Goal: Information Seeking & Learning: Learn about a topic

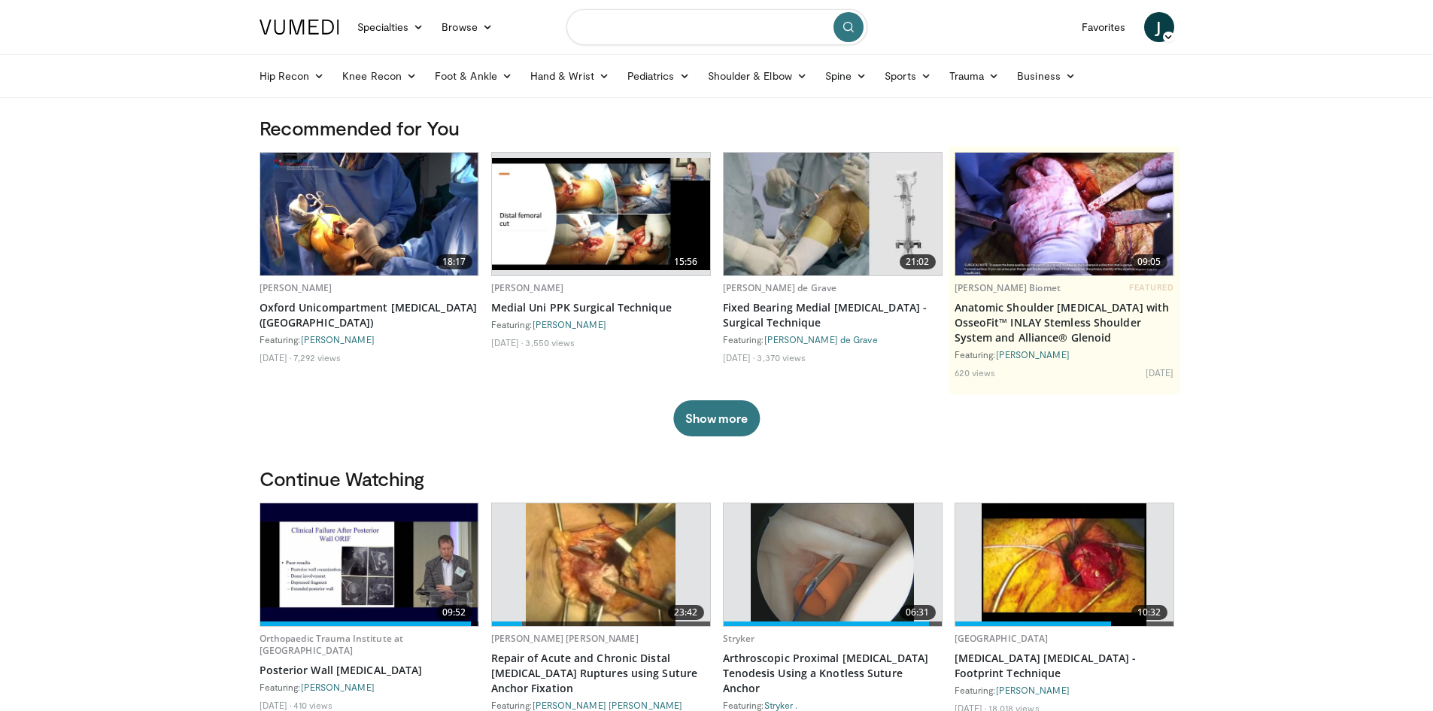
click at [634, 28] on input "Search topics, interventions" at bounding box center [716, 27] width 301 height 36
type input "**********"
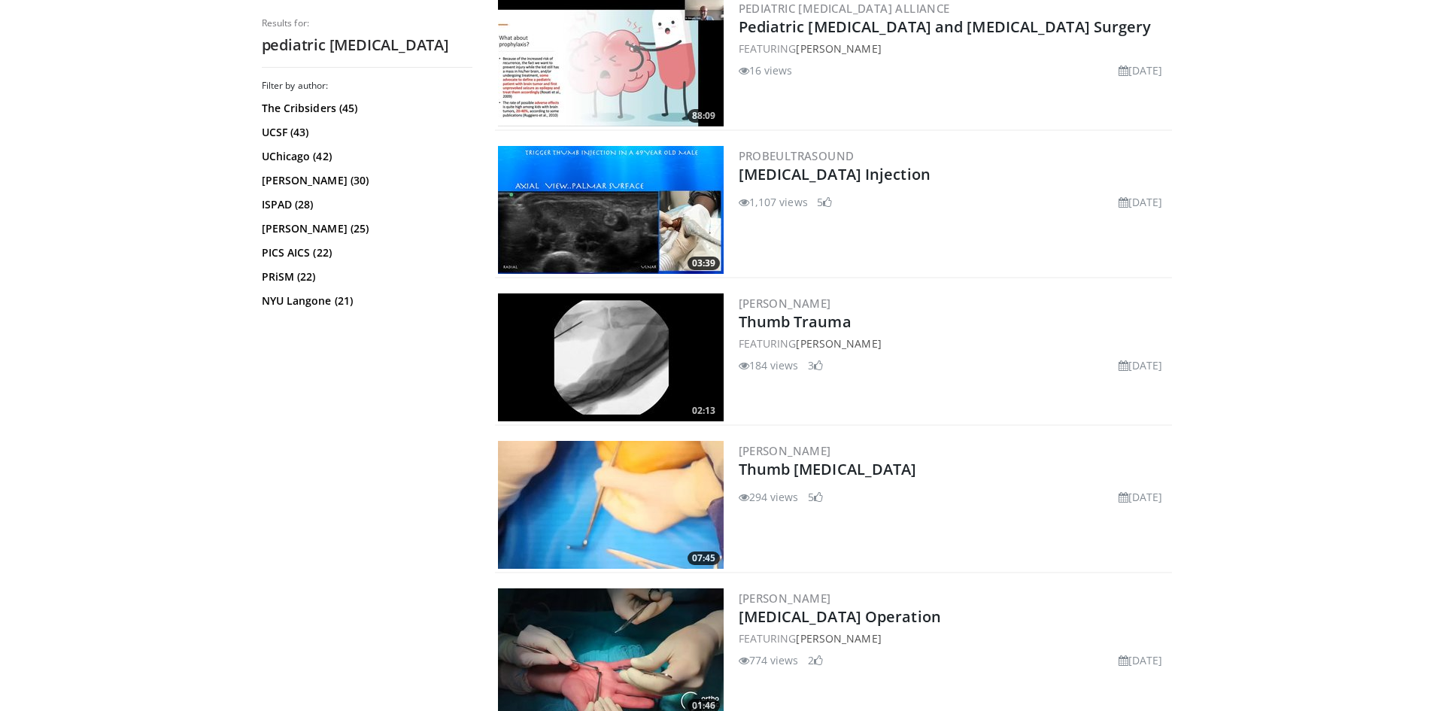
scroll to position [602, 0]
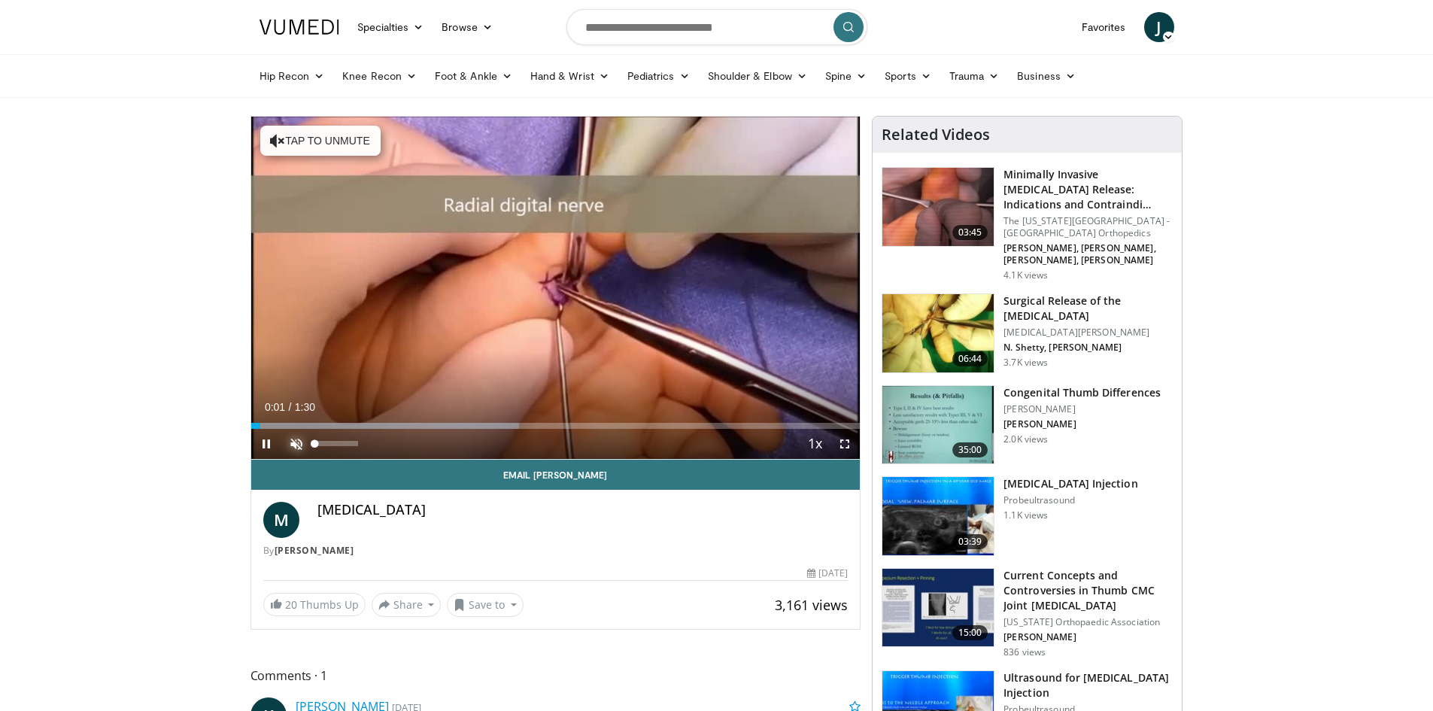
click at [293, 440] on span "Video Player" at bounding box center [296, 444] width 30 height 30
click at [854, 445] on span "Video Player" at bounding box center [845, 444] width 30 height 30
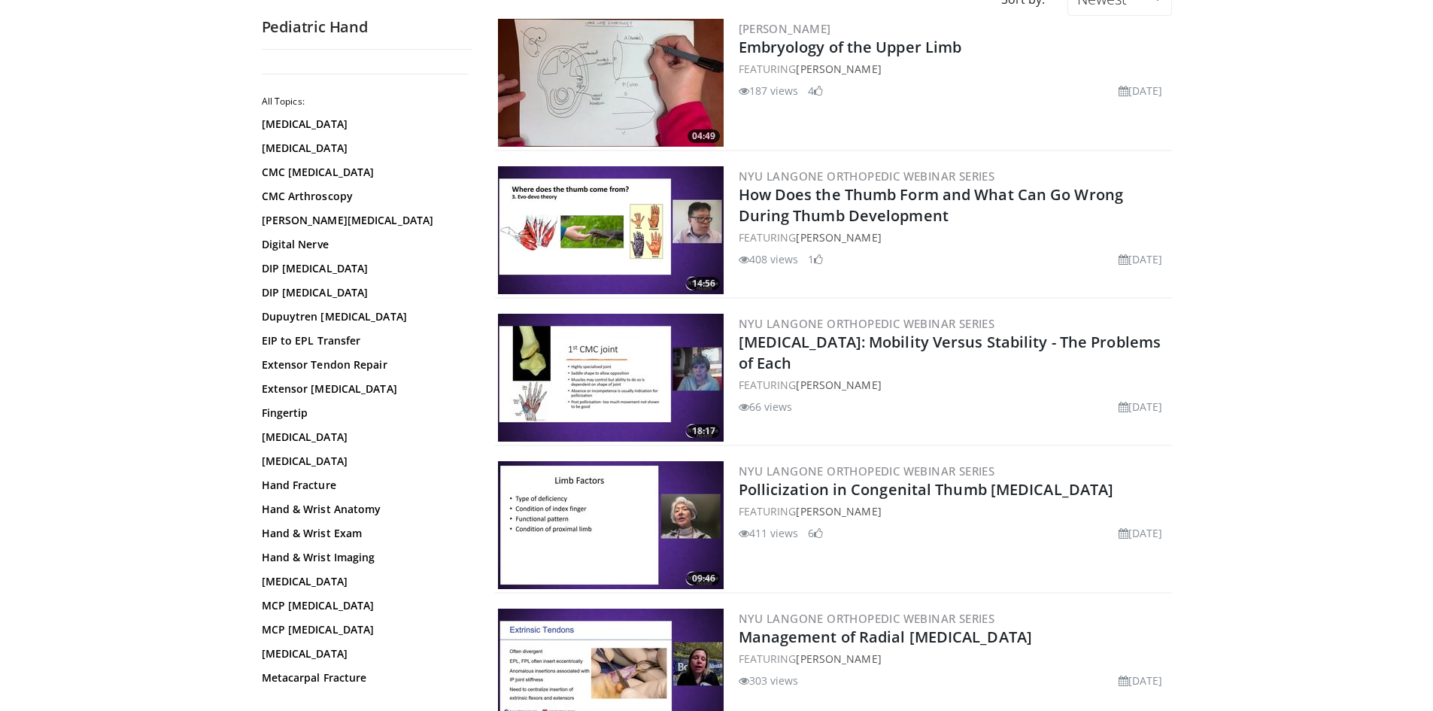
scroll to position [189, 0]
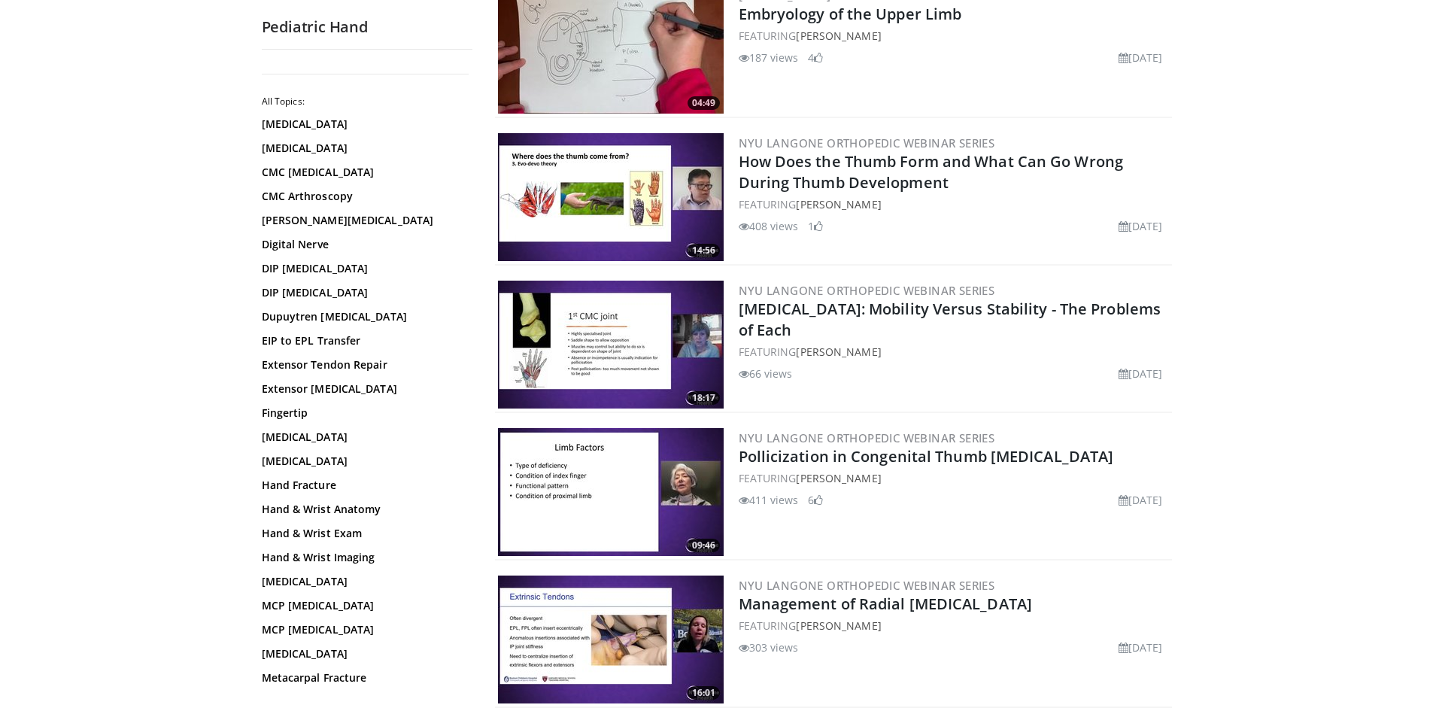
drag, startPoint x: 1273, startPoint y: 308, endPoint x: 1274, endPoint y: 353, distance: 45.2
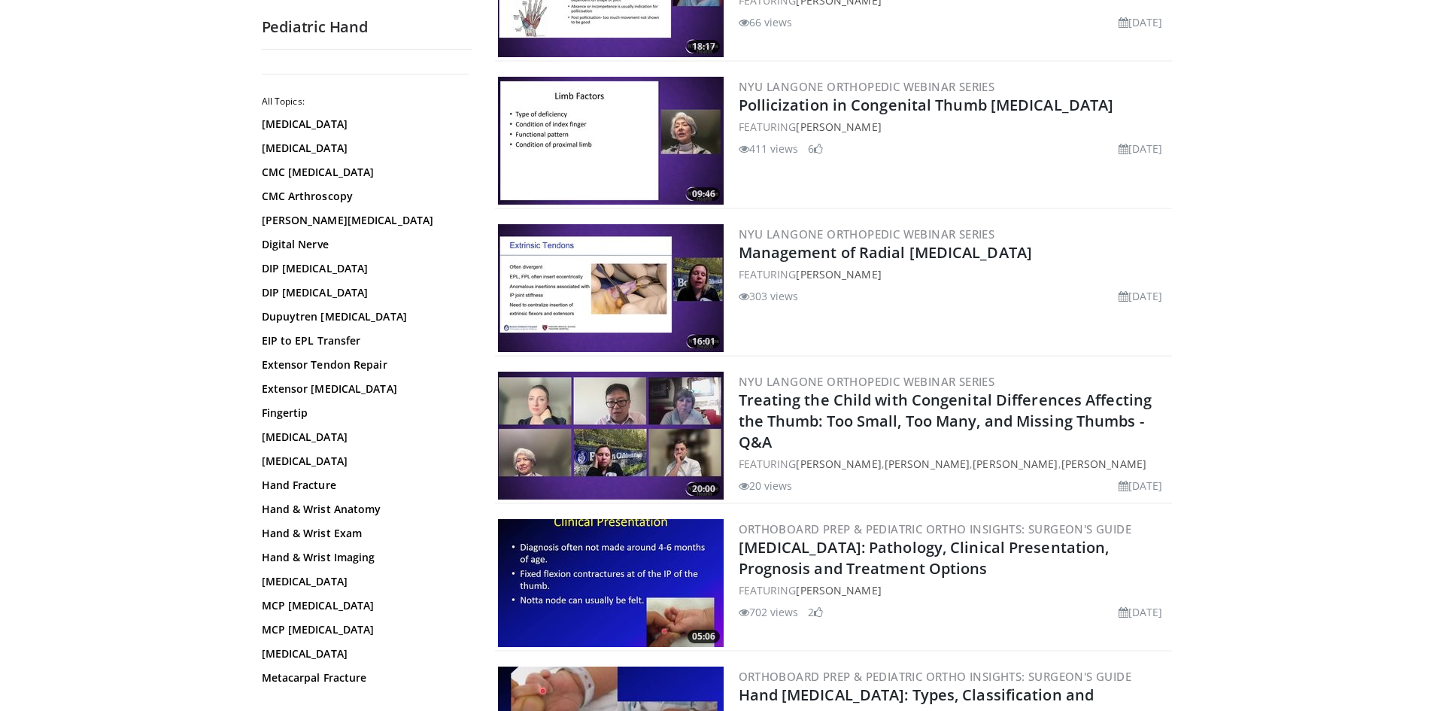
drag, startPoint x: 1290, startPoint y: 346, endPoint x: 1227, endPoint y: 342, distance: 63.3
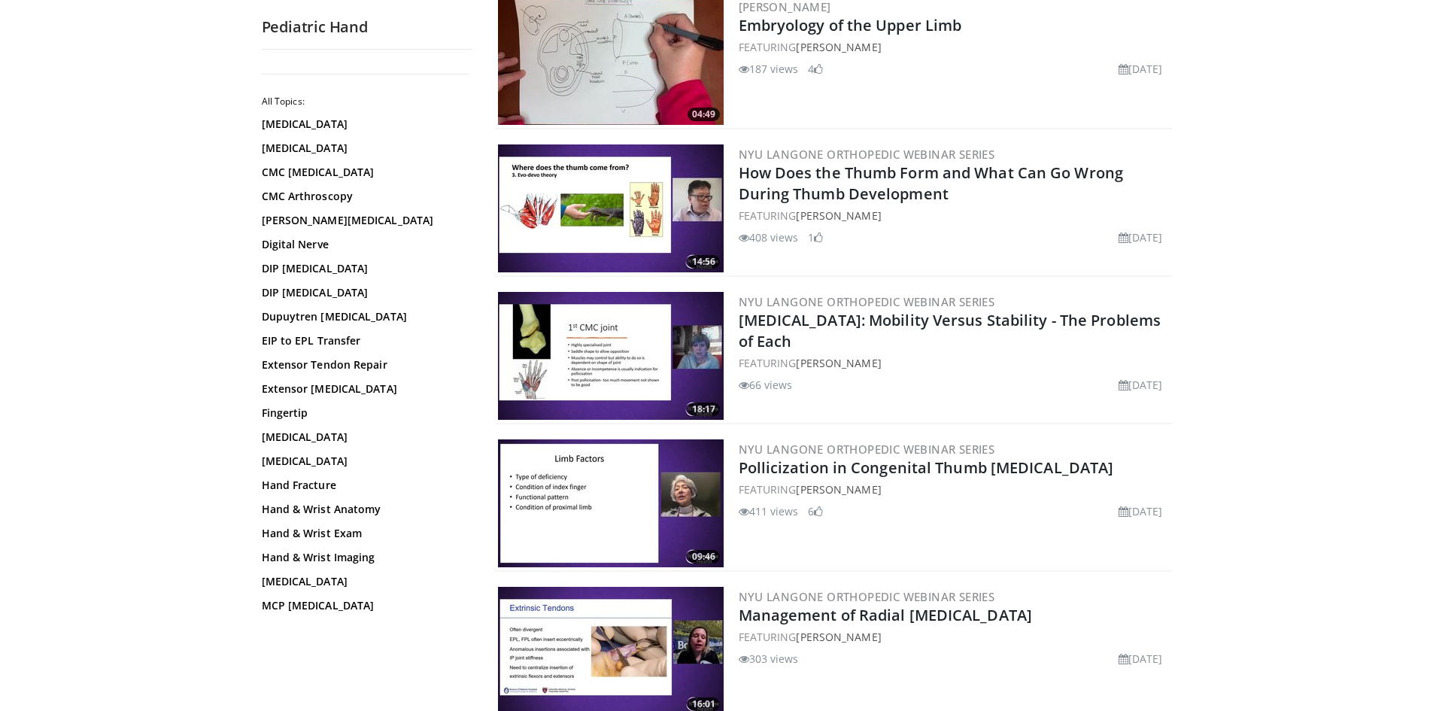
scroll to position [75, 0]
